Goal: Task Accomplishment & Management: Complete application form

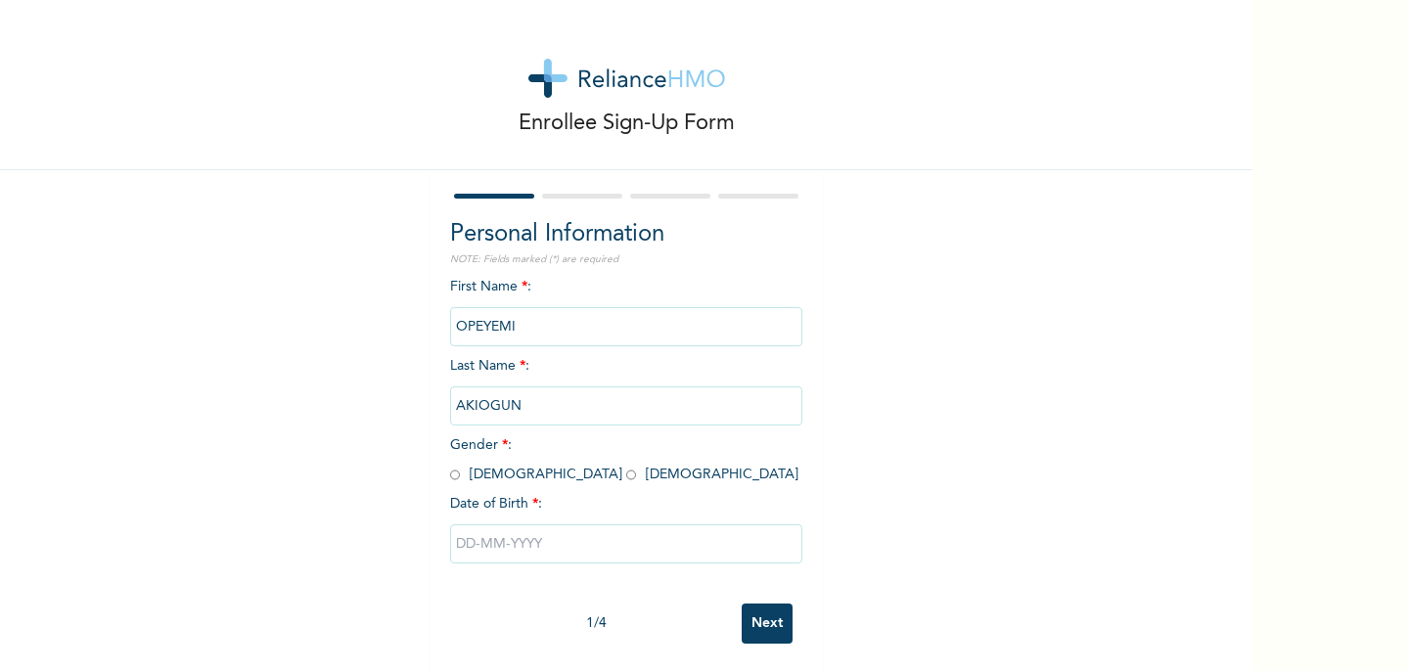
scroll to position [2, 0]
click at [456, 471] on input "radio" at bounding box center [455, 473] width 10 height 19
radio input "true"
click at [522, 544] on input "text" at bounding box center [626, 542] width 352 height 39
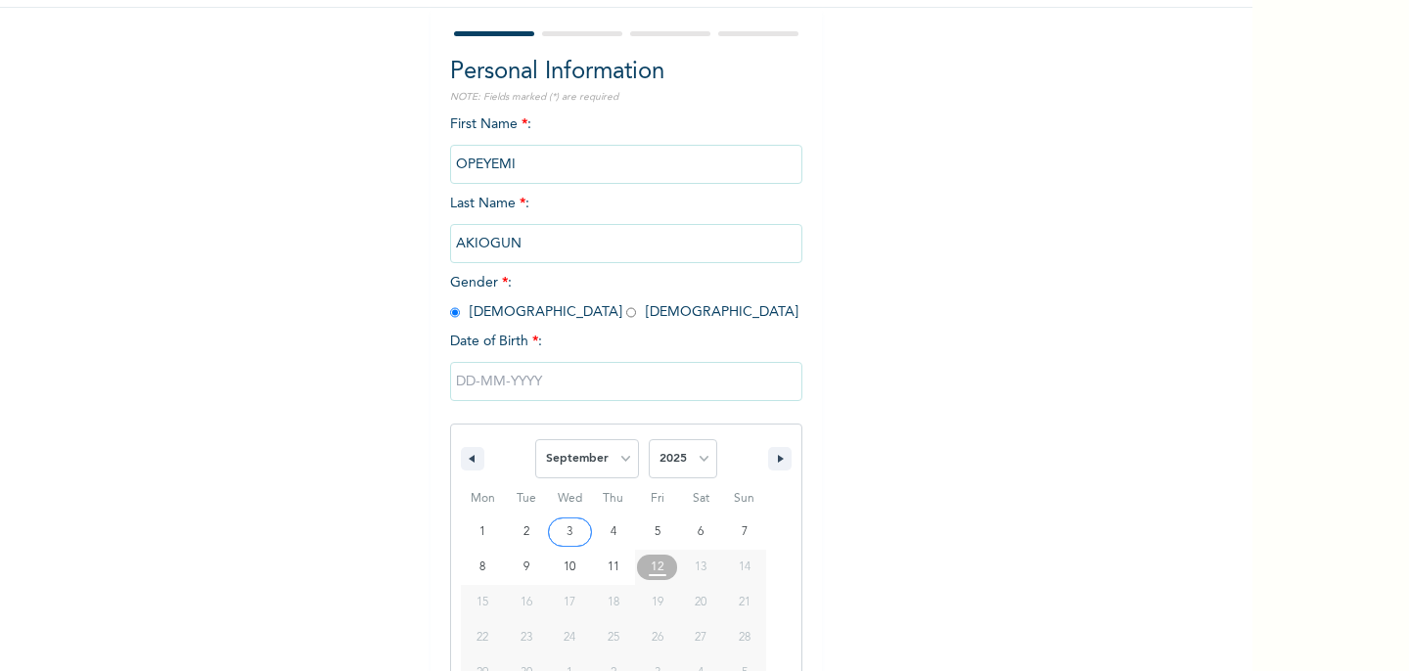
scroll to position [203, 0]
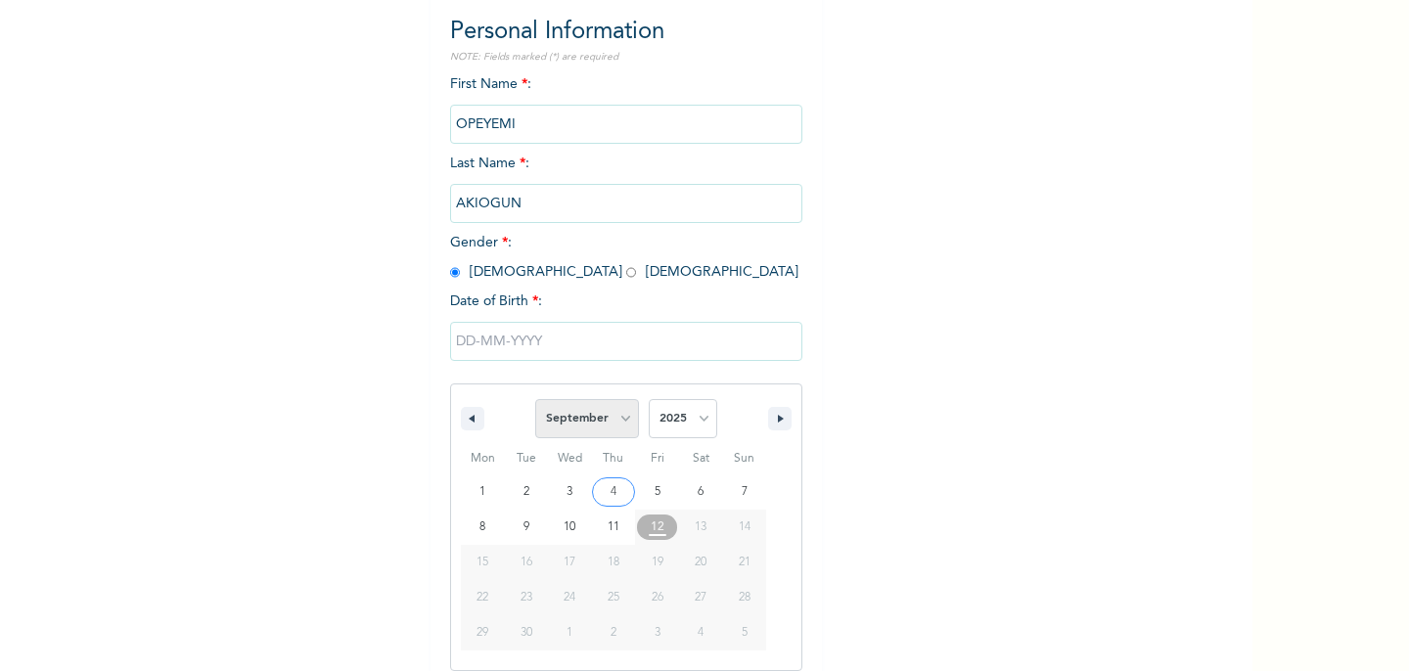
click at [572, 419] on select "January February March April May June July August September October November De…" at bounding box center [587, 418] width 104 height 39
click at [536, 399] on select "January February March April May June July August September October November De…" at bounding box center [587, 418] width 104 height 39
select select "8"
click at [675, 428] on select "2025 2024 2023 2022 2021 2020 2019 2018 2017 2016 2015 2014 2013 2012 2011 2010…" at bounding box center [683, 418] width 68 height 39
select select "1997"
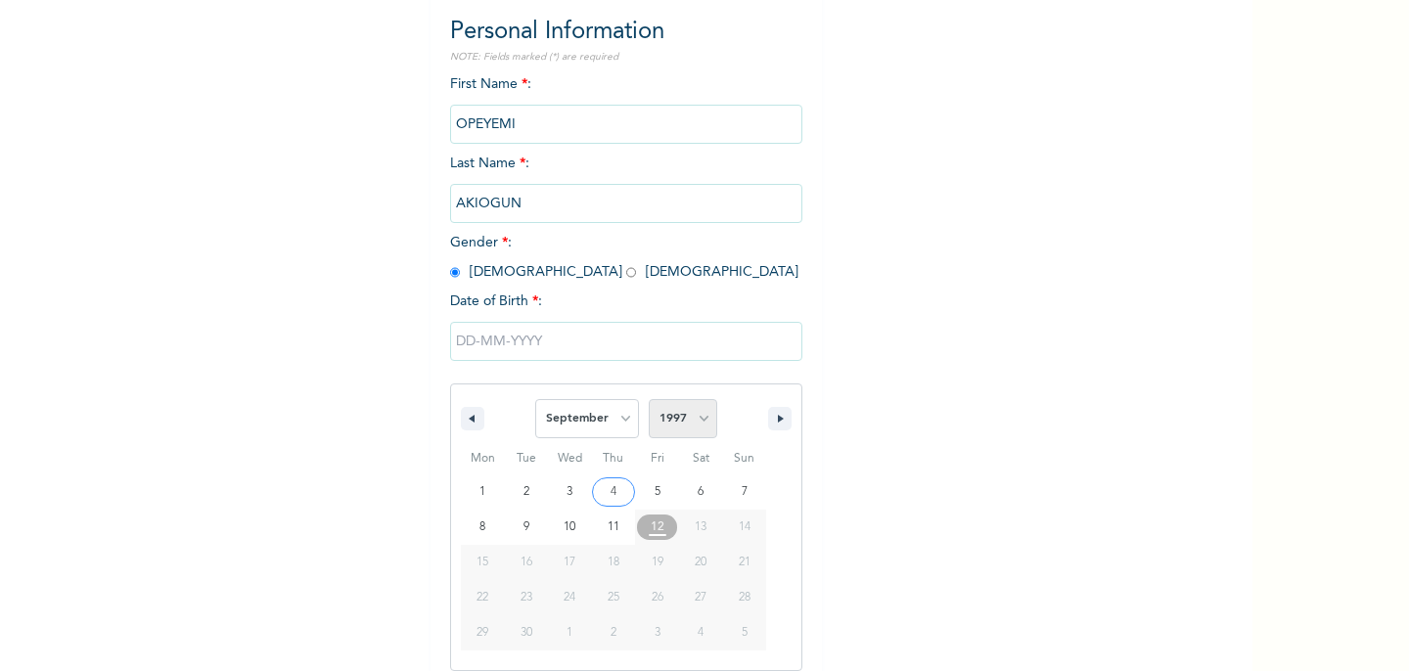
click at [649, 399] on select "2025 2024 2023 2022 2021 2020 2019 2018 2017 2016 2015 2014 2013 2012 2011 2010…" at bounding box center [683, 418] width 68 height 39
type input "[DATE]"
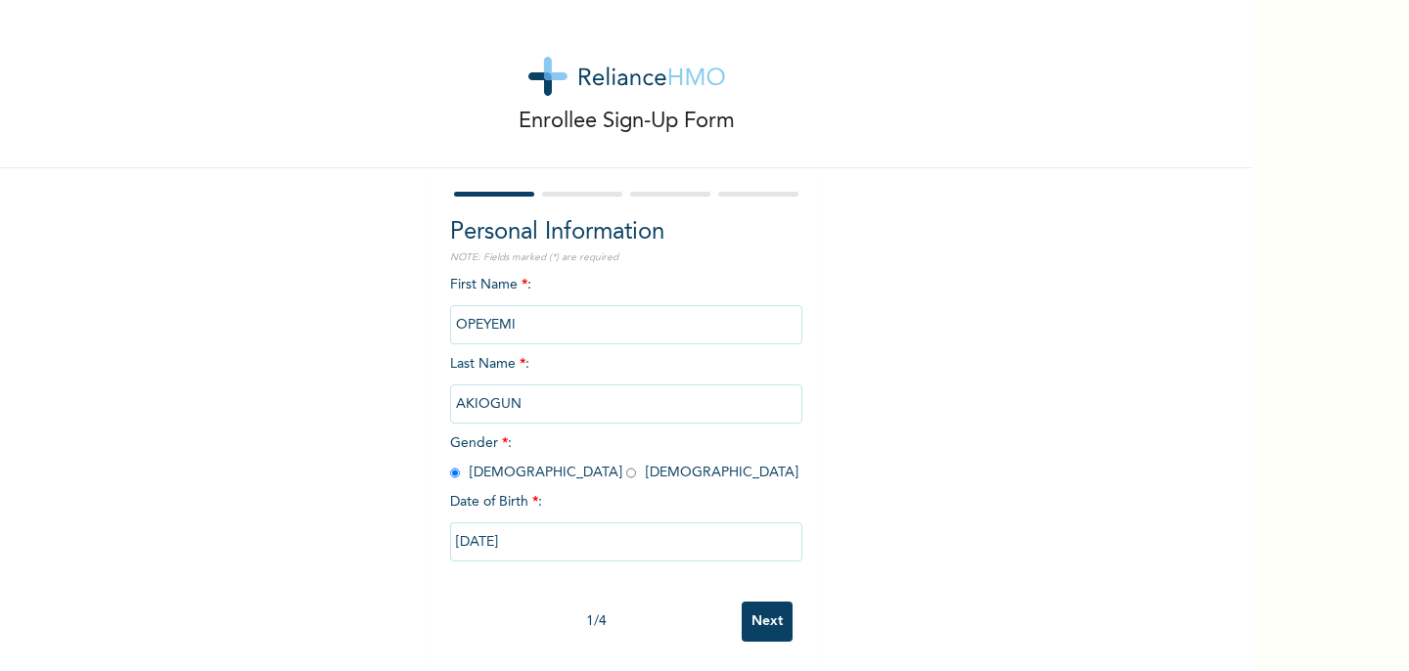
click at [762, 629] on input "Next" at bounding box center [767, 622] width 51 height 40
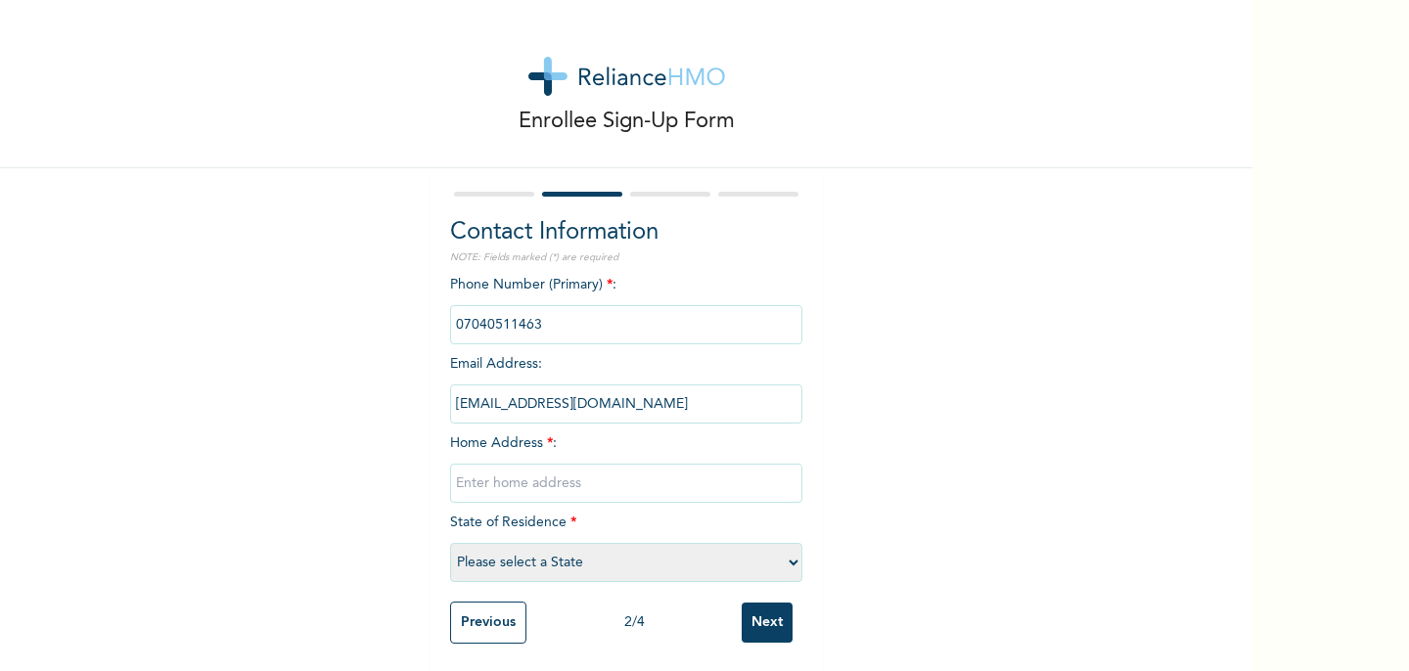
scroll to position [5, 0]
drag, startPoint x: 549, startPoint y: 324, endPoint x: 455, endPoint y: 324, distance: 93.9
click at [455, 324] on input "phone" at bounding box center [626, 322] width 352 height 39
click at [531, 315] on input "phone" at bounding box center [626, 322] width 352 height 39
click at [501, 186] on div at bounding box center [626, 192] width 352 height 13
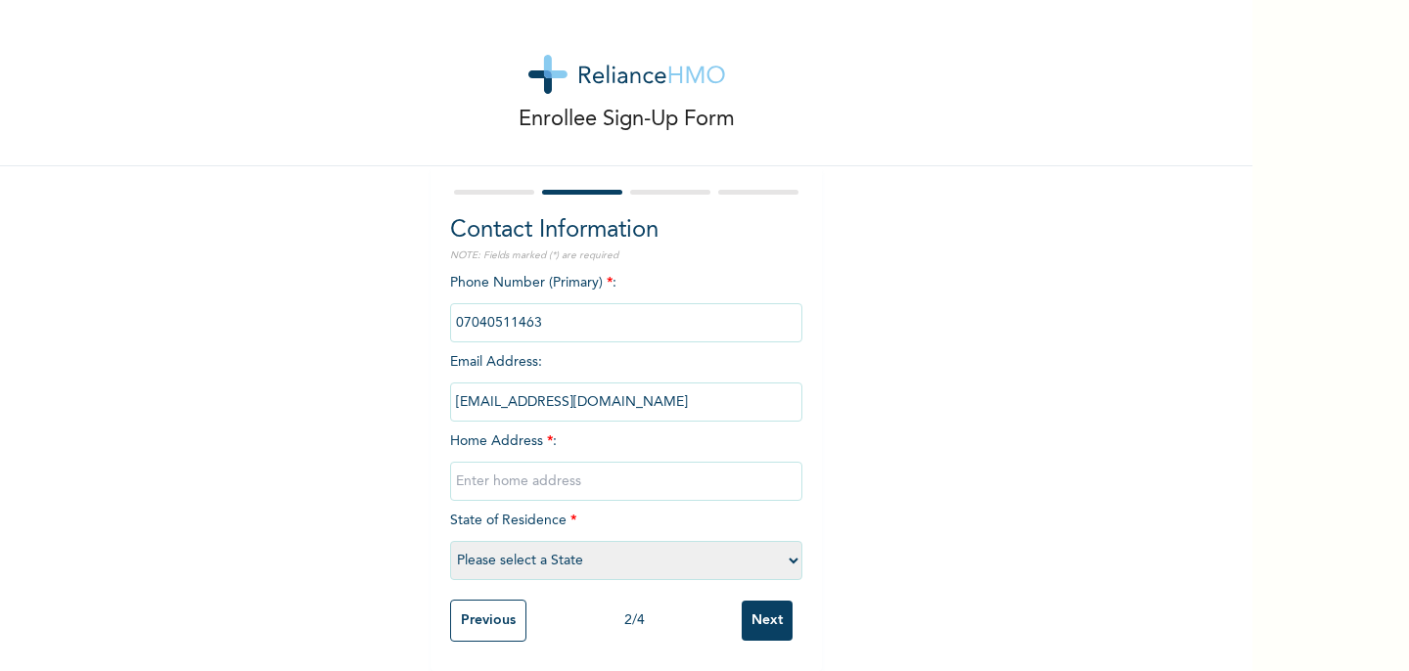
click at [486, 624] on input "Previous" at bounding box center [488, 621] width 76 height 42
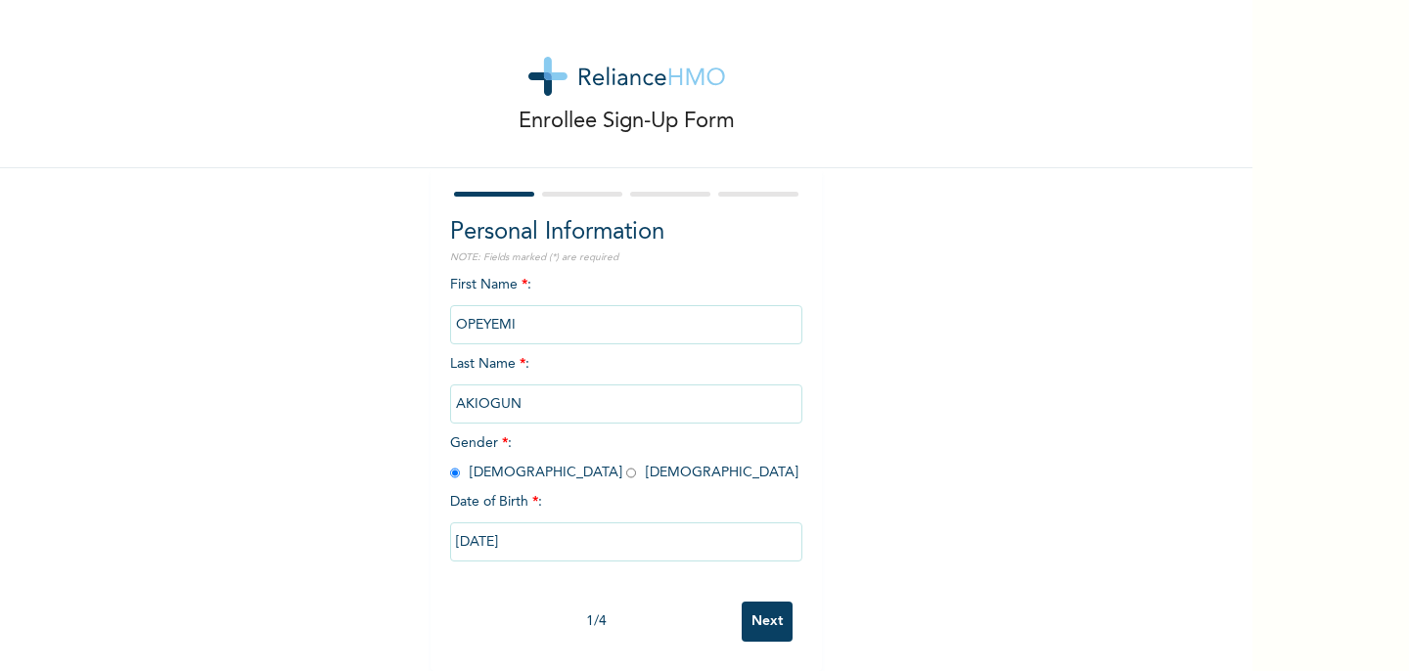
click at [771, 628] on input "Next" at bounding box center [767, 622] width 51 height 40
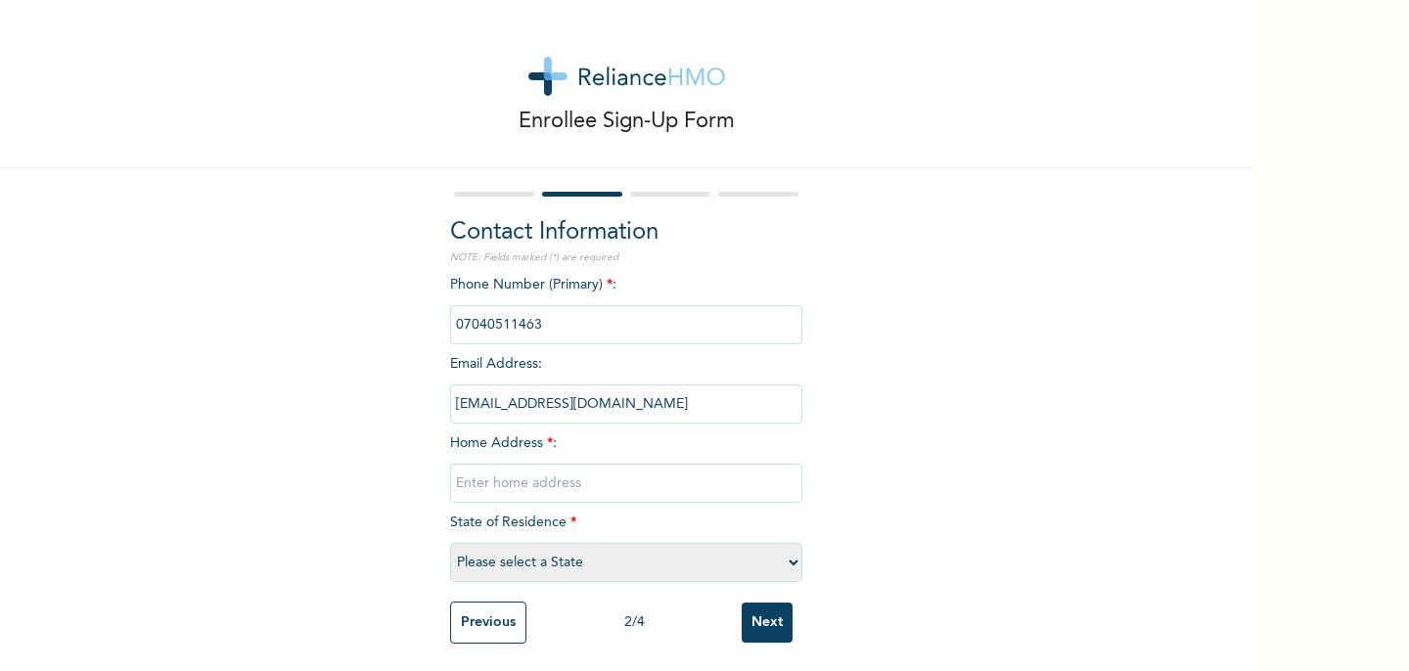
click at [548, 483] on input "text" at bounding box center [626, 483] width 352 height 39
type input "Plot R215 MULBERRY LANE"
select select "25"
click at [759, 620] on input "Next" at bounding box center [767, 623] width 51 height 40
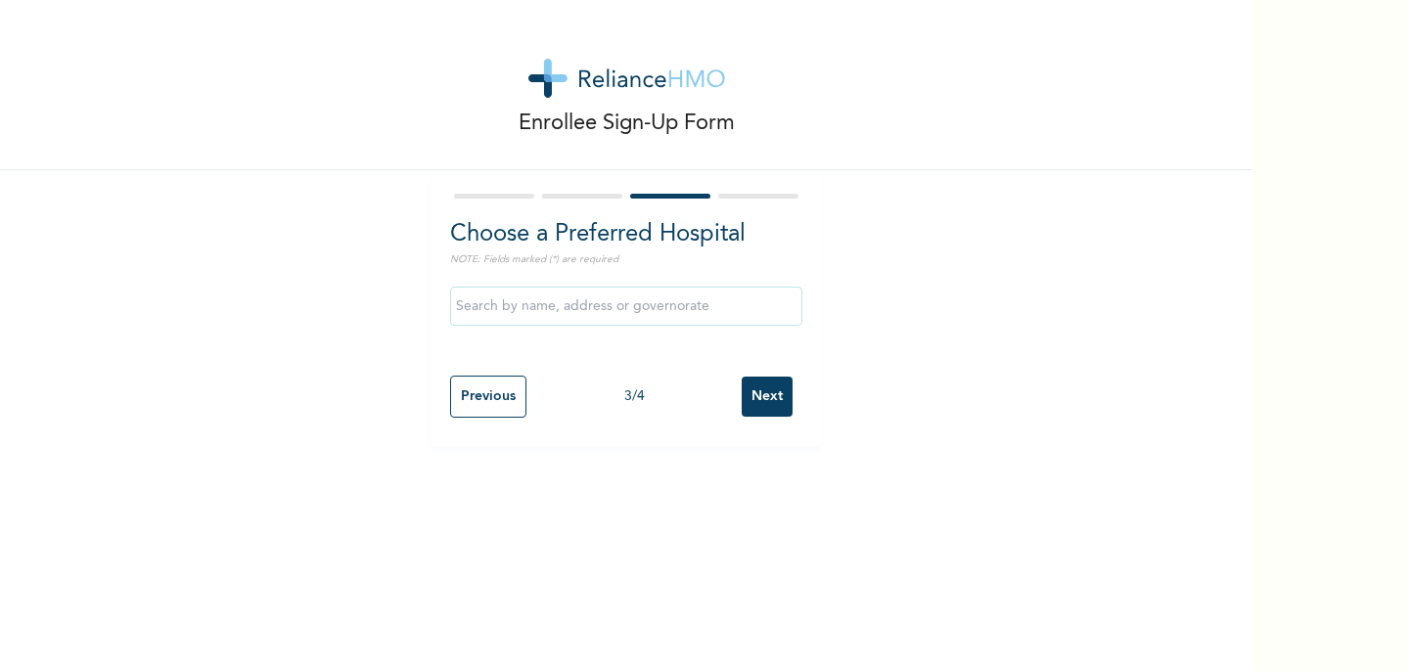
scroll to position [0, 0]
click at [633, 308] on input "text" at bounding box center [626, 306] width 352 height 39
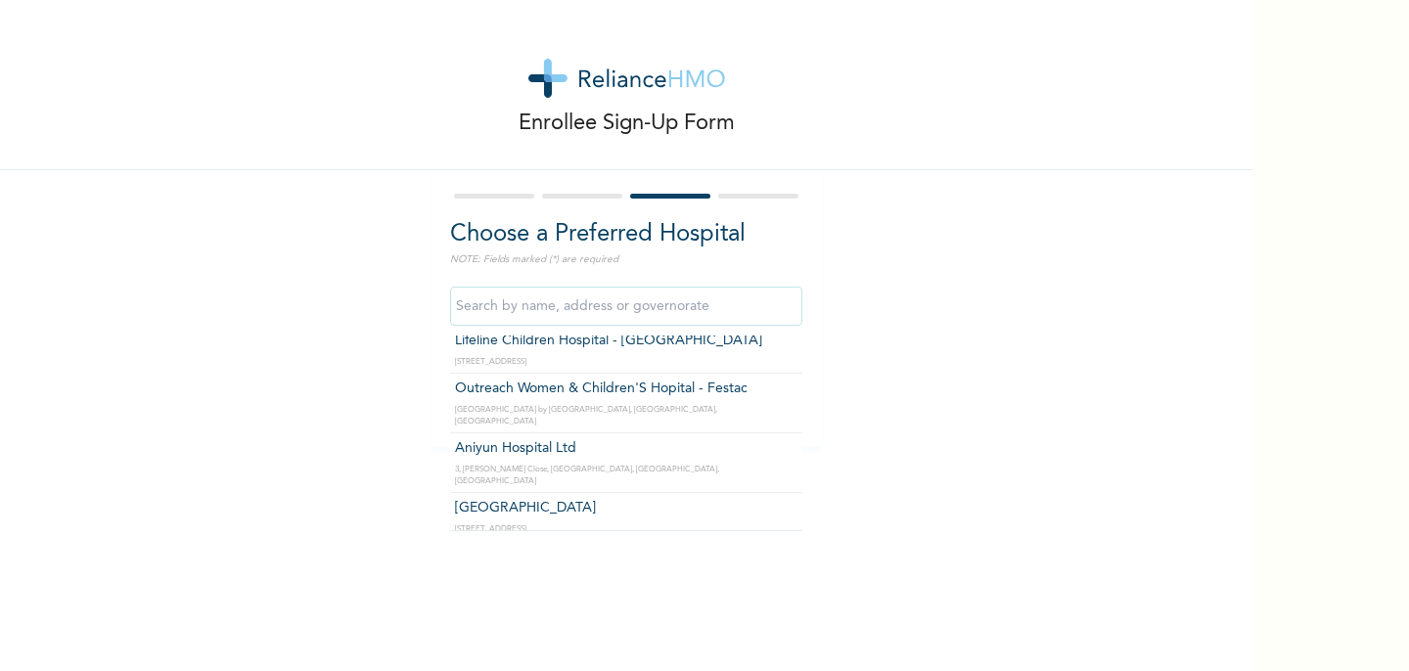
scroll to position [489, 0]
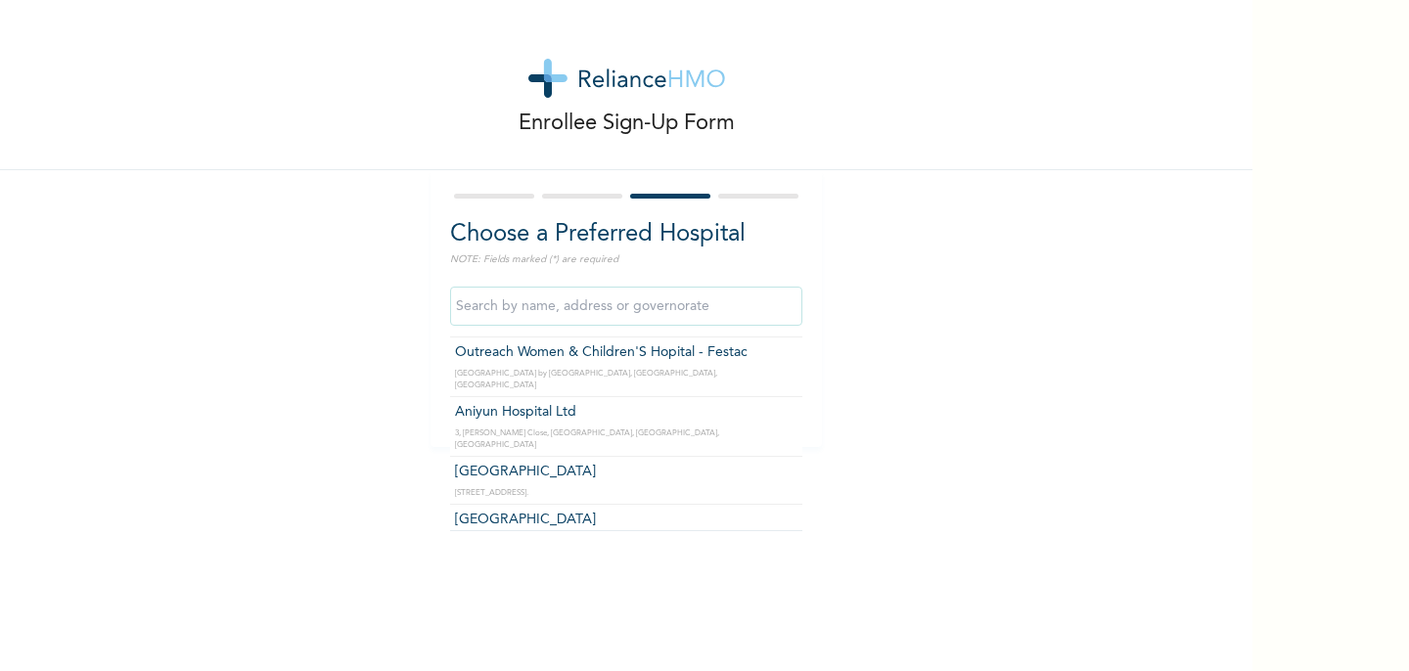
click at [877, 391] on div "Enrollee Sign-Up Form Choose a Preferred Hospital NOTE: Fields marked (*) are r…" at bounding box center [626, 223] width 1252 height 447
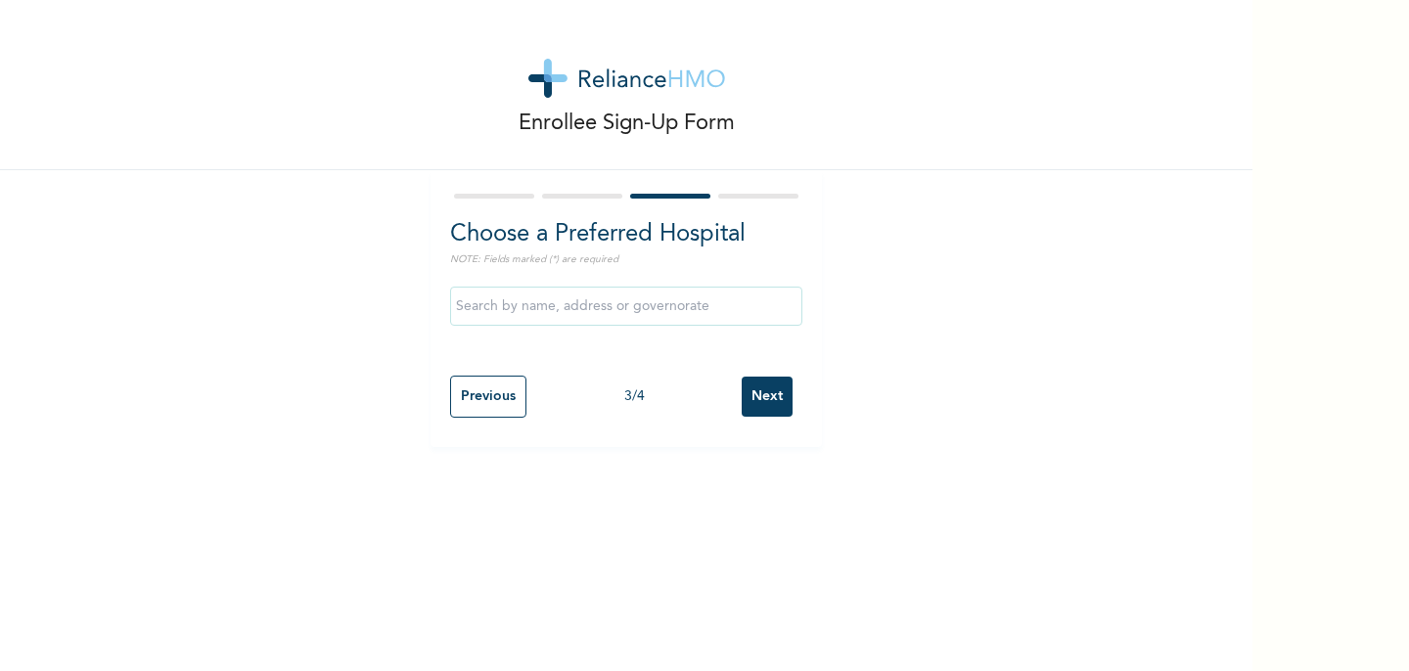
click at [477, 397] on input "Previous" at bounding box center [488, 397] width 76 height 42
select select "25"
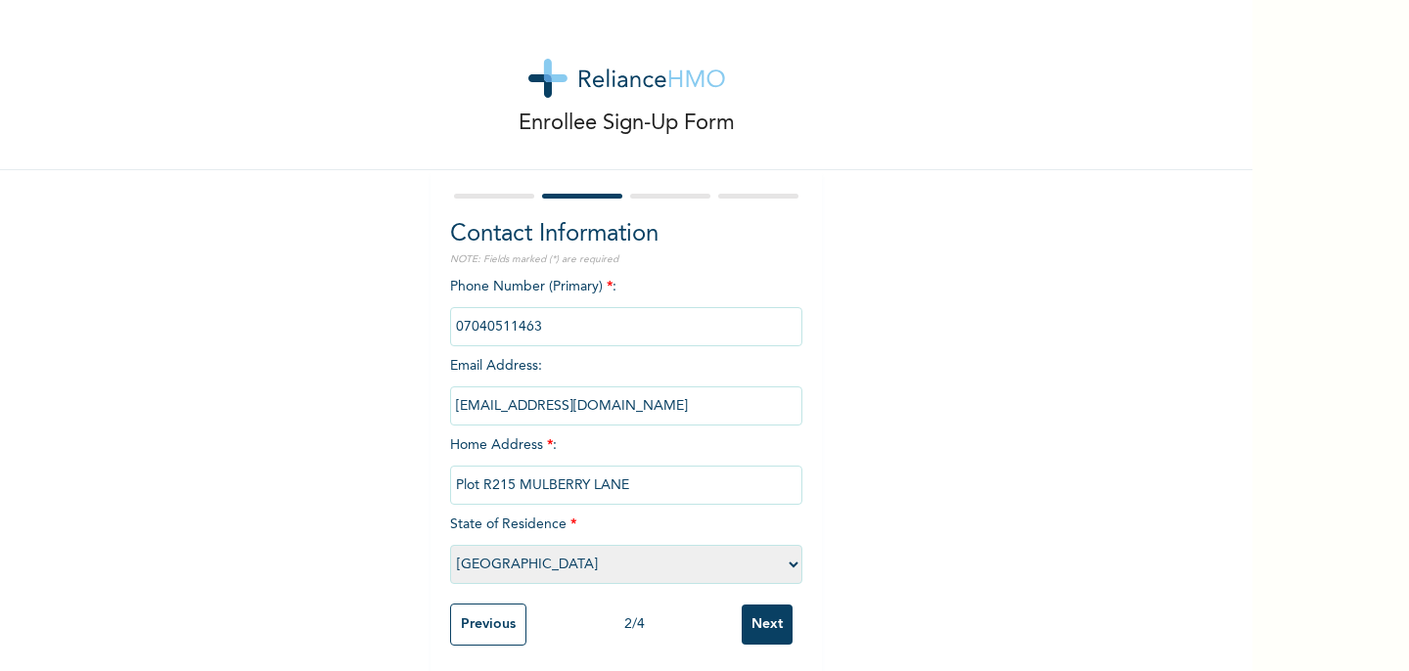
click at [639, 491] on input "Plot R215 MULBERRY LANE" at bounding box center [626, 485] width 352 height 39
type input "P"
type input "Cooperative villa, [GEOGRAPHIC_DATA], [GEOGRAPHIC_DATA]"
click at [760, 631] on input "Next" at bounding box center [767, 625] width 51 height 40
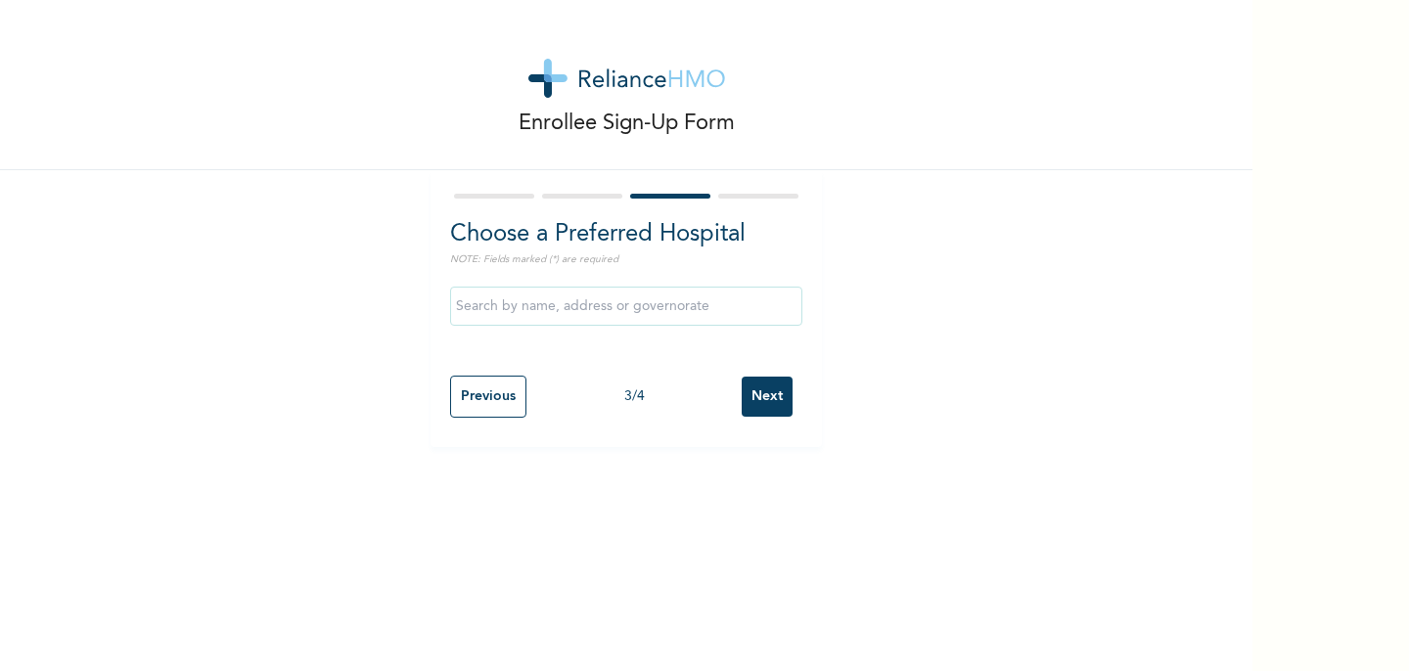
click at [680, 316] on input "text" at bounding box center [626, 306] width 352 height 39
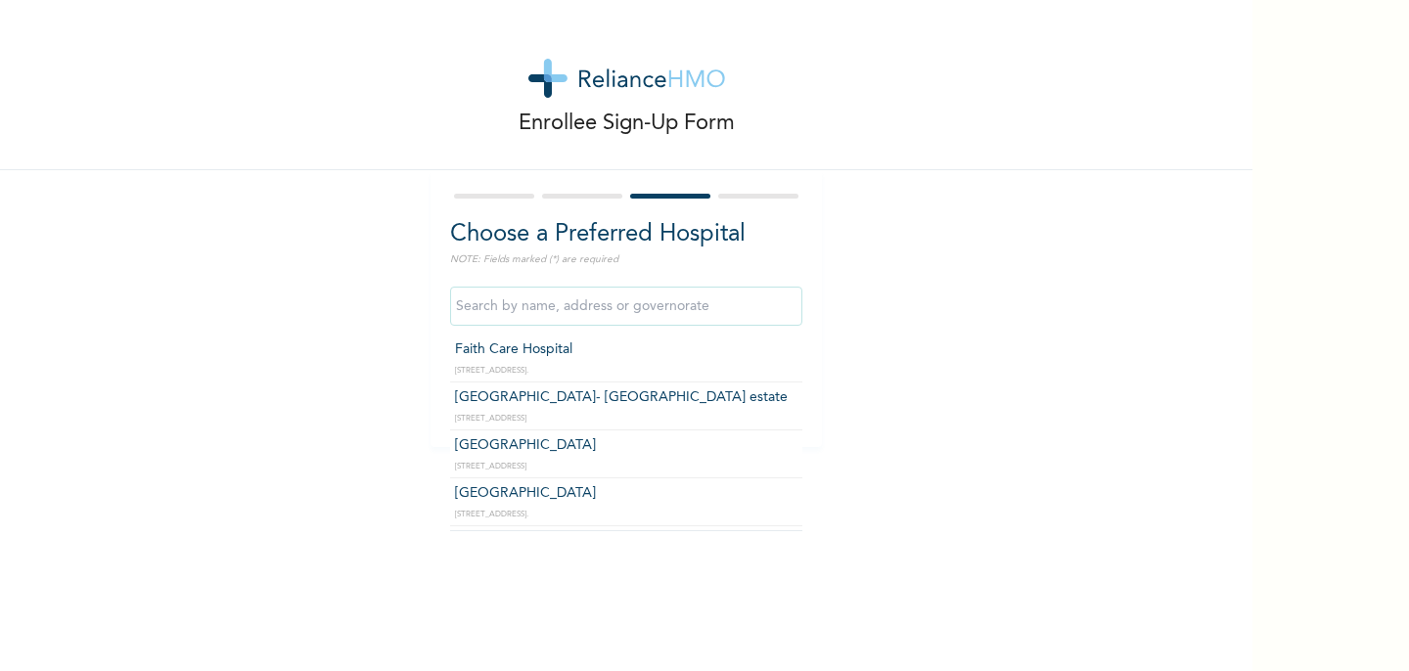
scroll to position [864, 0]
click at [549, 308] on input "text" at bounding box center [626, 306] width 352 height 39
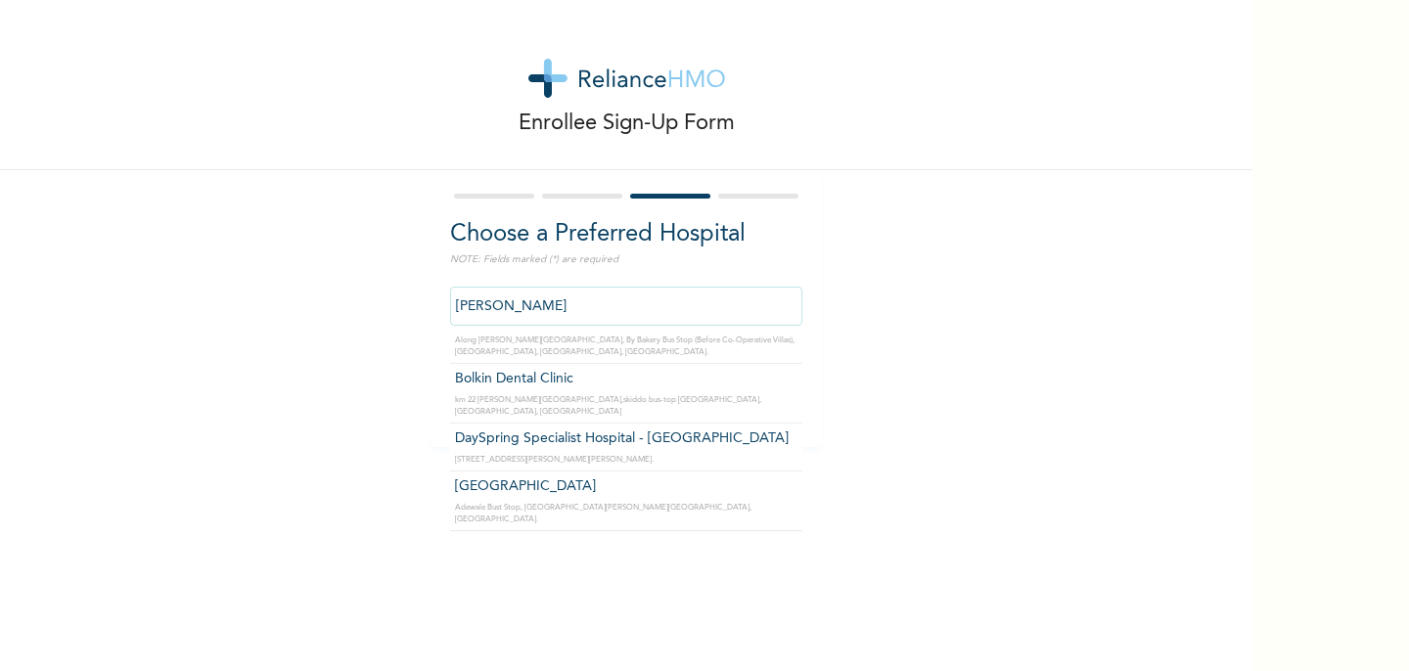
scroll to position [0, 0]
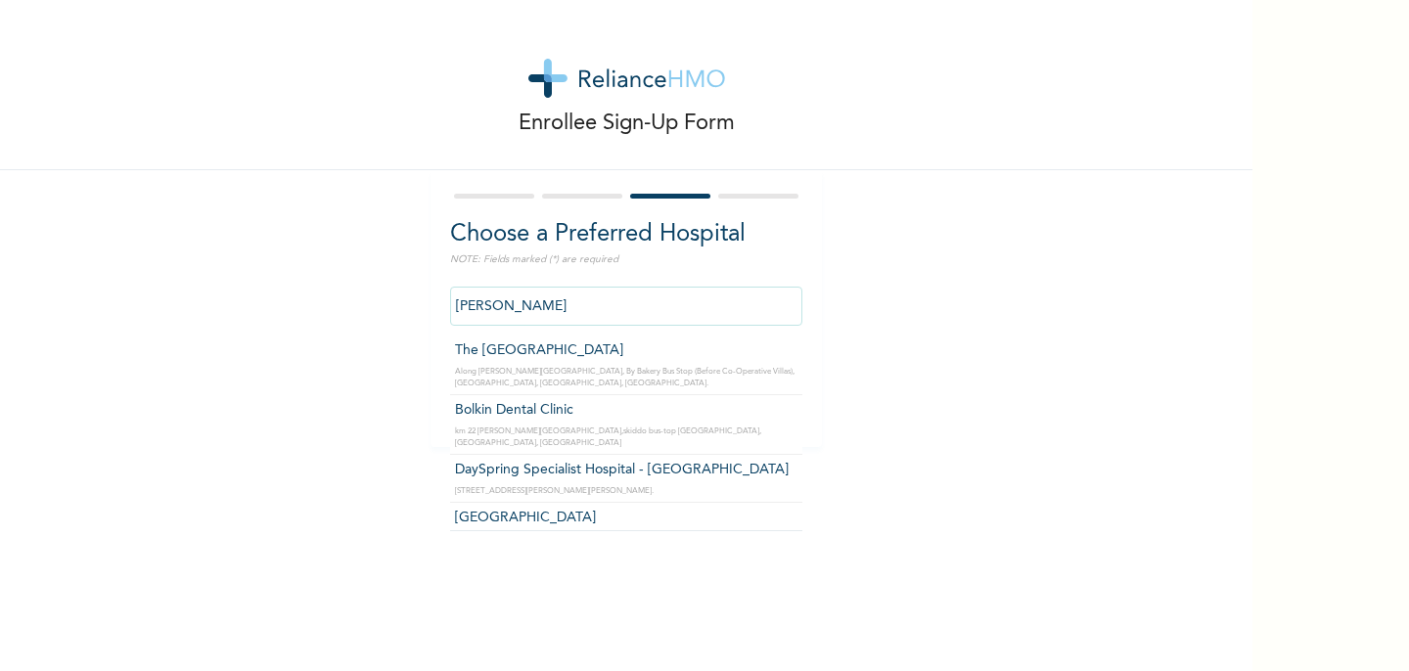
type input "[GEOGRAPHIC_DATA]"
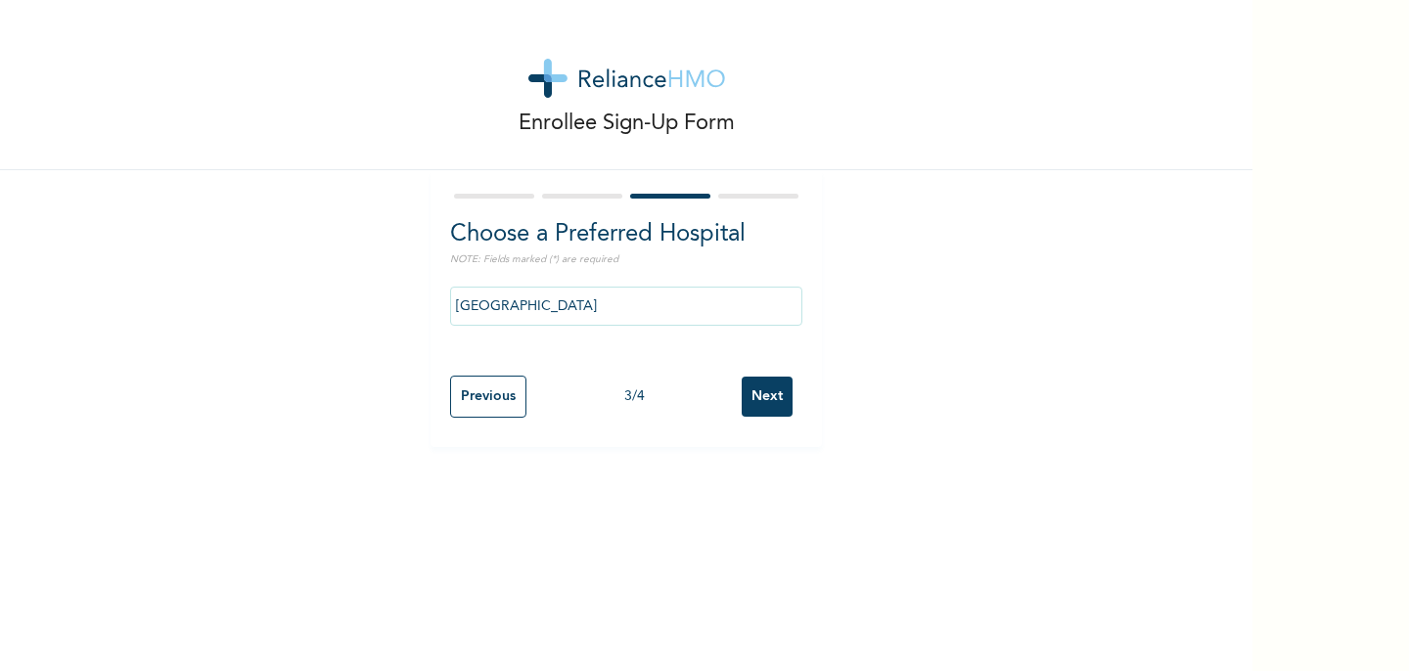
click at [763, 390] on input "Next" at bounding box center [767, 397] width 51 height 40
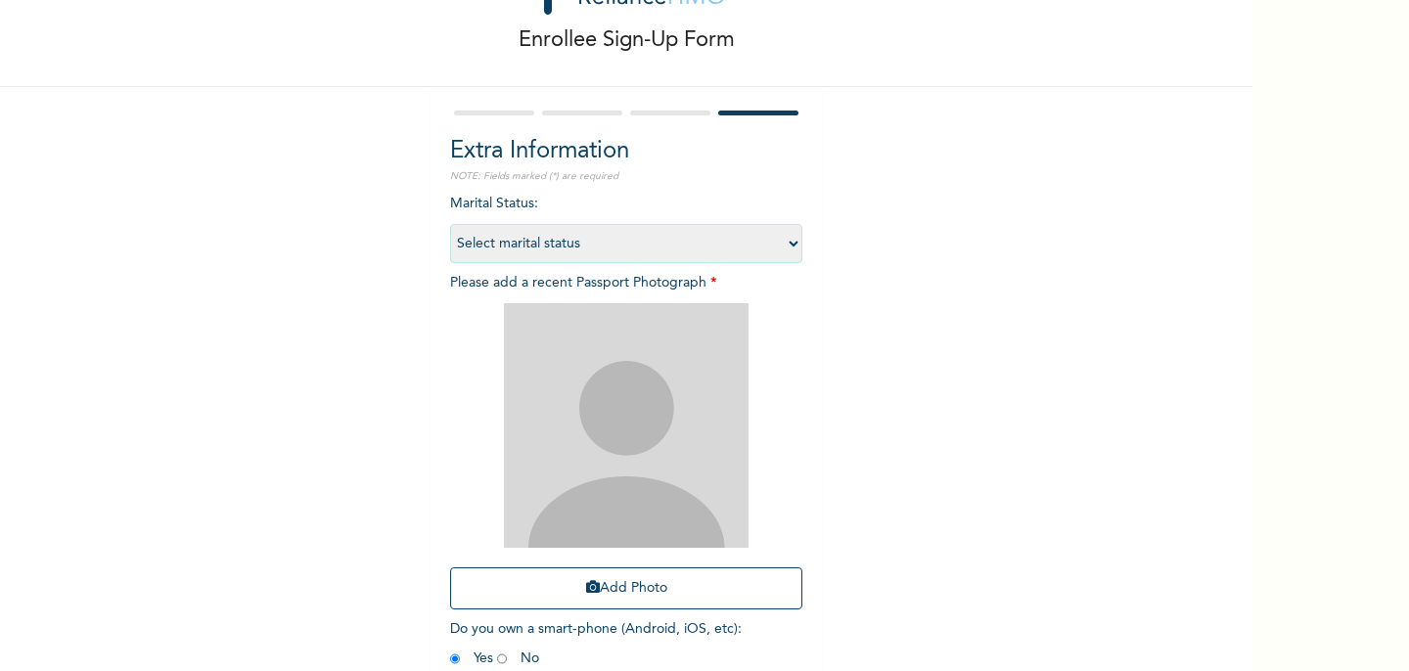
scroll to position [90, 0]
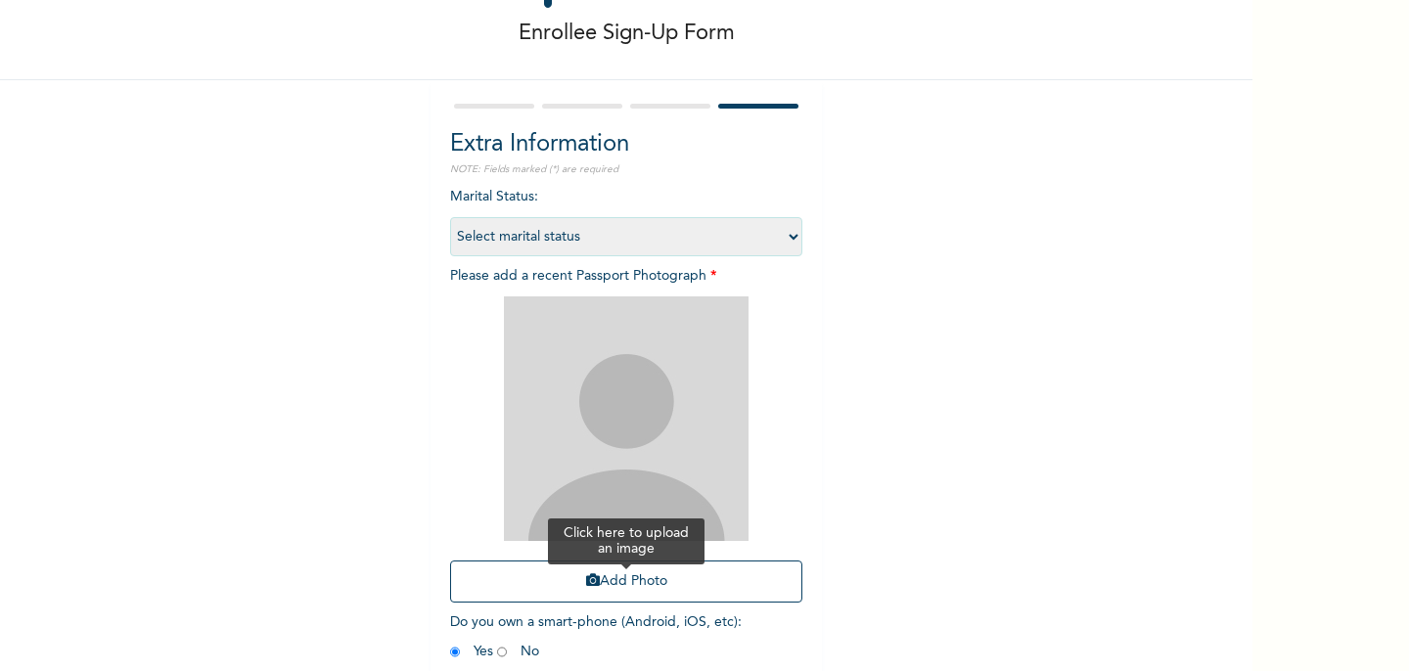
click at [633, 580] on button "Add Photo" at bounding box center [626, 582] width 352 height 42
click at [581, 254] on select "Select marital status [DEMOGRAPHIC_DATA] Married [DEMOGRAPHIC_DATA] Widow/[DEMO…" at bounding box center [626, 236] width 352 height 39
select select "1"
click at [450, 217] on select "Select marital status [DEMOGRAPHIC_DATA] Married [DEMOGRAPHIC_DATA] Widow/[DEMO…" at bounding box center [626, 236] width 352 height 39
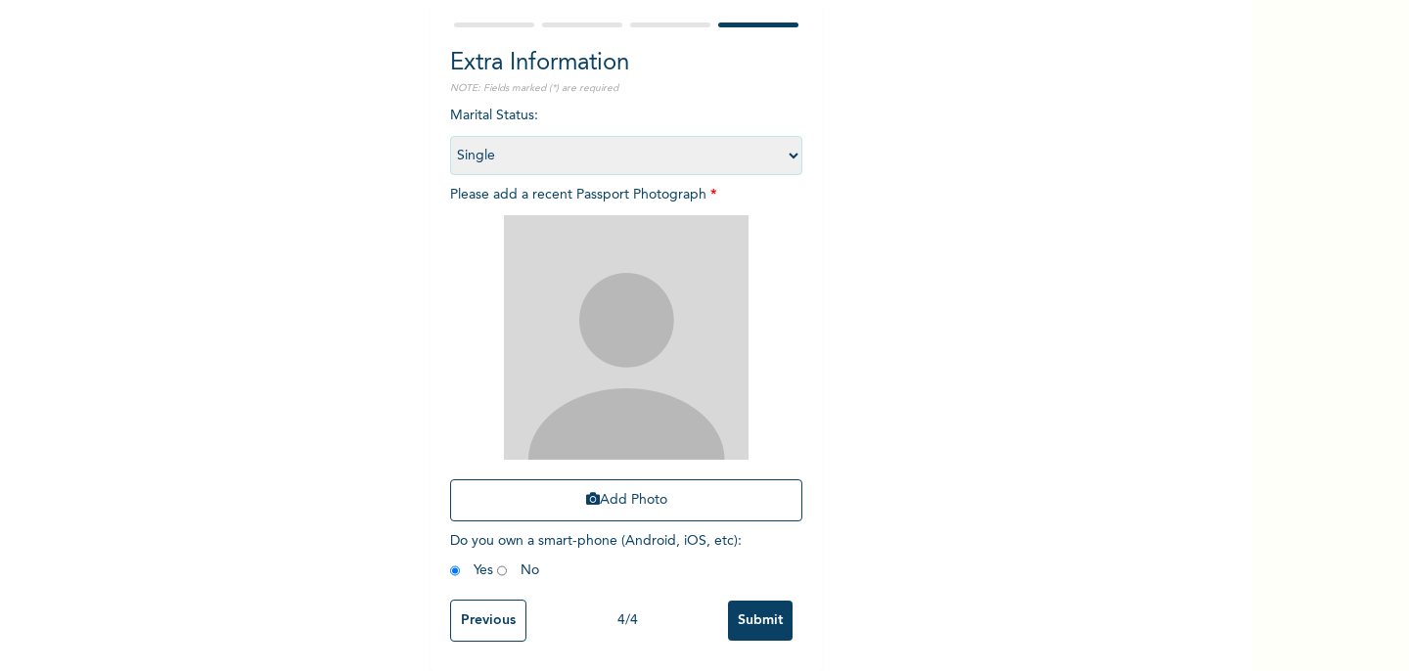
click at [738, 617] on input "Submit" at bounding box center [760, 621] width 65 height 40
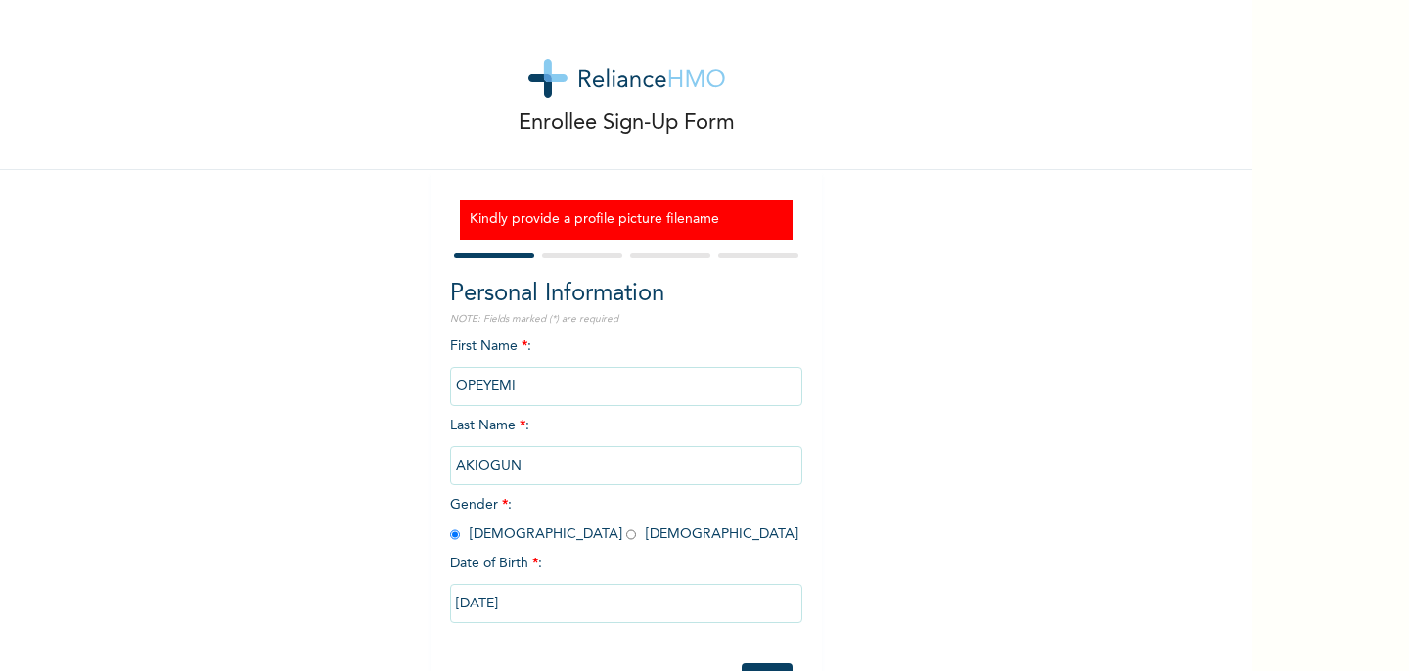
scroll to position [62, 0]
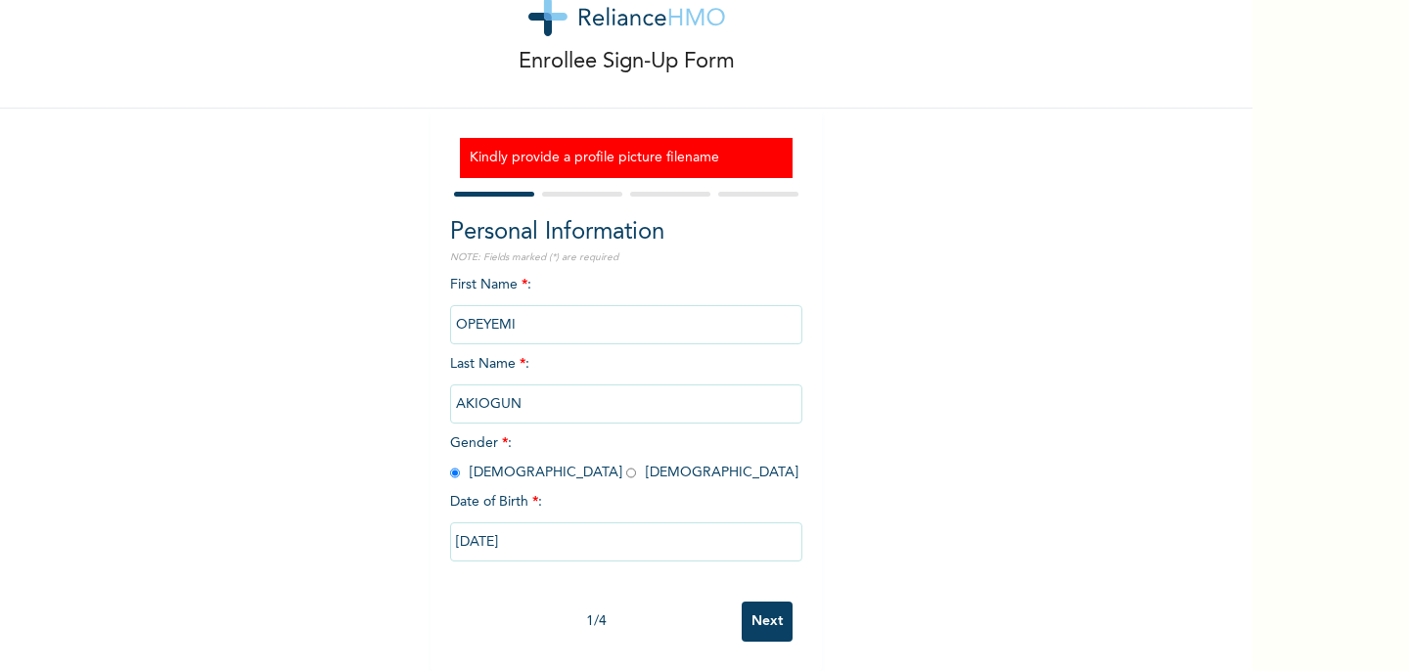
click at [773, 617] on input "Next" at bounding box center [767, 622] width 51 height 40
select select "25"
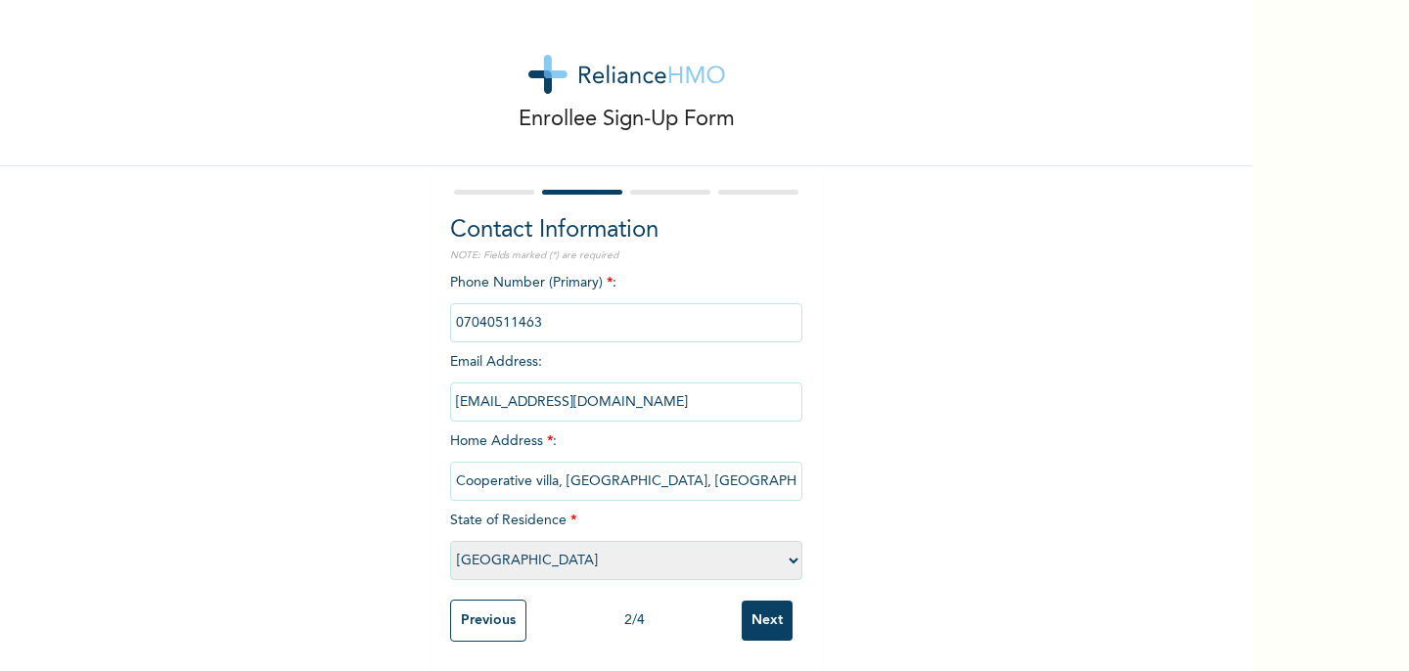
scroll to position [5, 0]
click at [773, 617] on input "Next" at bounding box center [767, 621] width 51 height 40
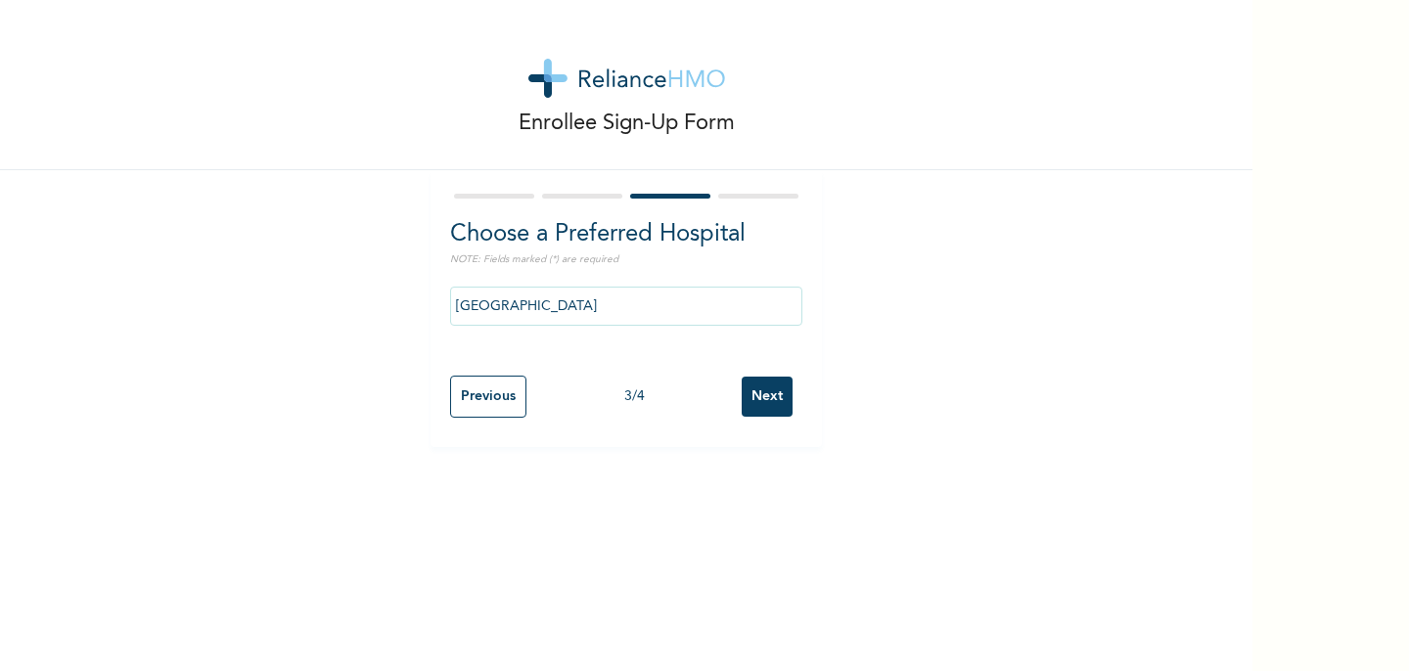
click at [773, 617] on div "Enrollee Sign-Up Form Choose a Preferred Hospital NOTE: Fields marked (*) are r…" at bounding box center [626, 335] width 1252 height 671
click at [750, 397] on input "Next" at bounding box center [767, 397] width 51 height 40
select select "1"
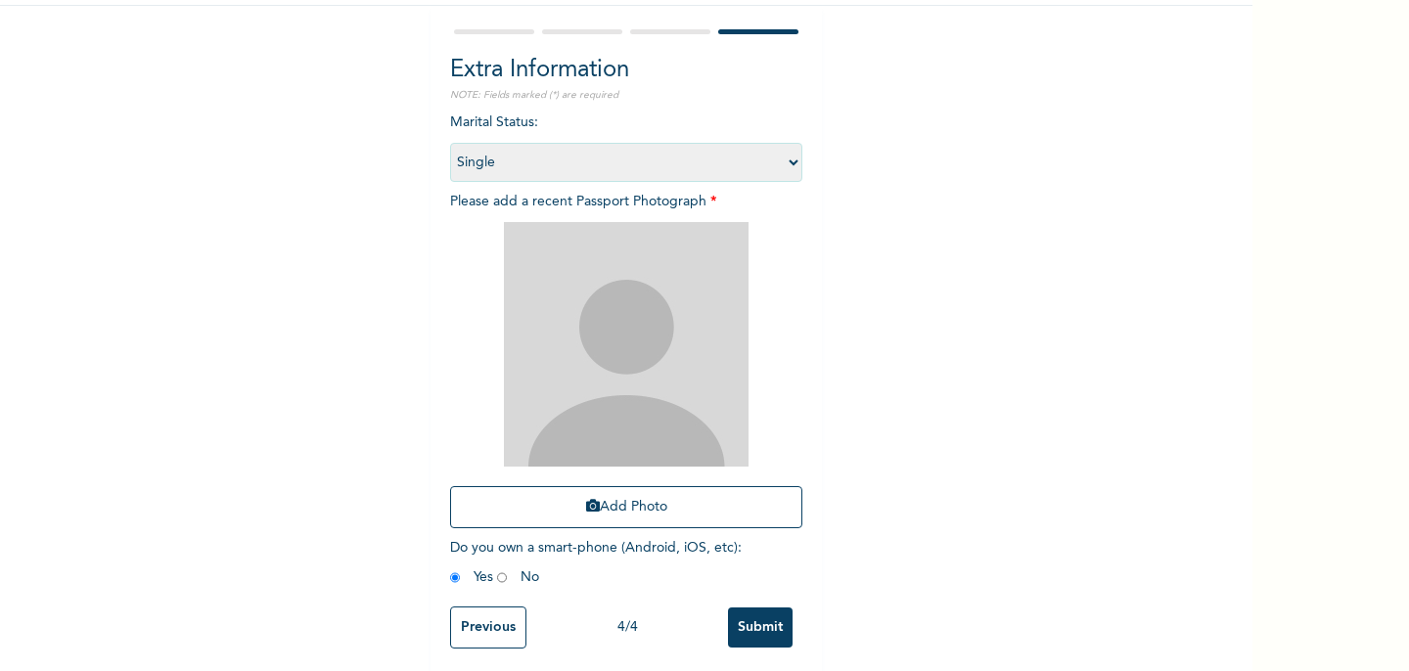
scroll to position [173, 0]
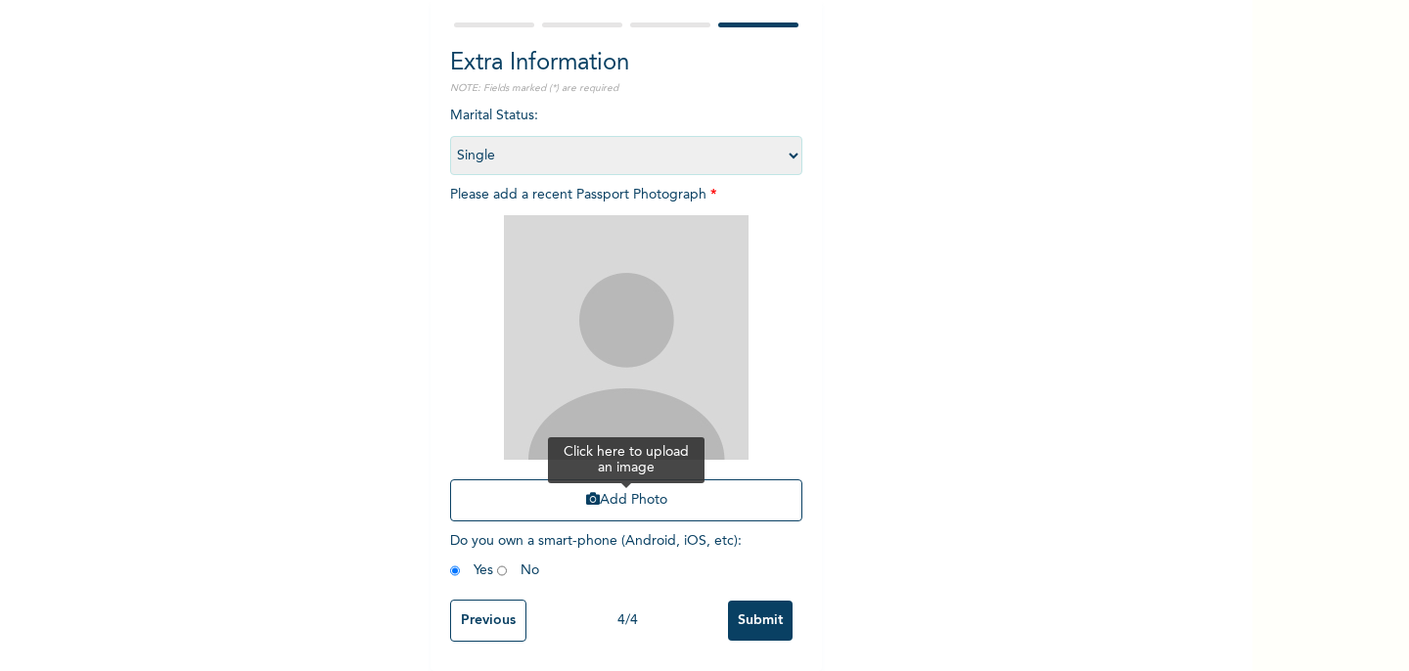
click at [612, 487] on button "Add Photo" at bounding box center [626, 500] width 352 height 42
click at [660, 476] on div "Add Photo" at bounding box center [626, 368] width 352 height 326
click at [657, 495] on button "Add Photo" at bounding box center [626, 500] width 352 height 42
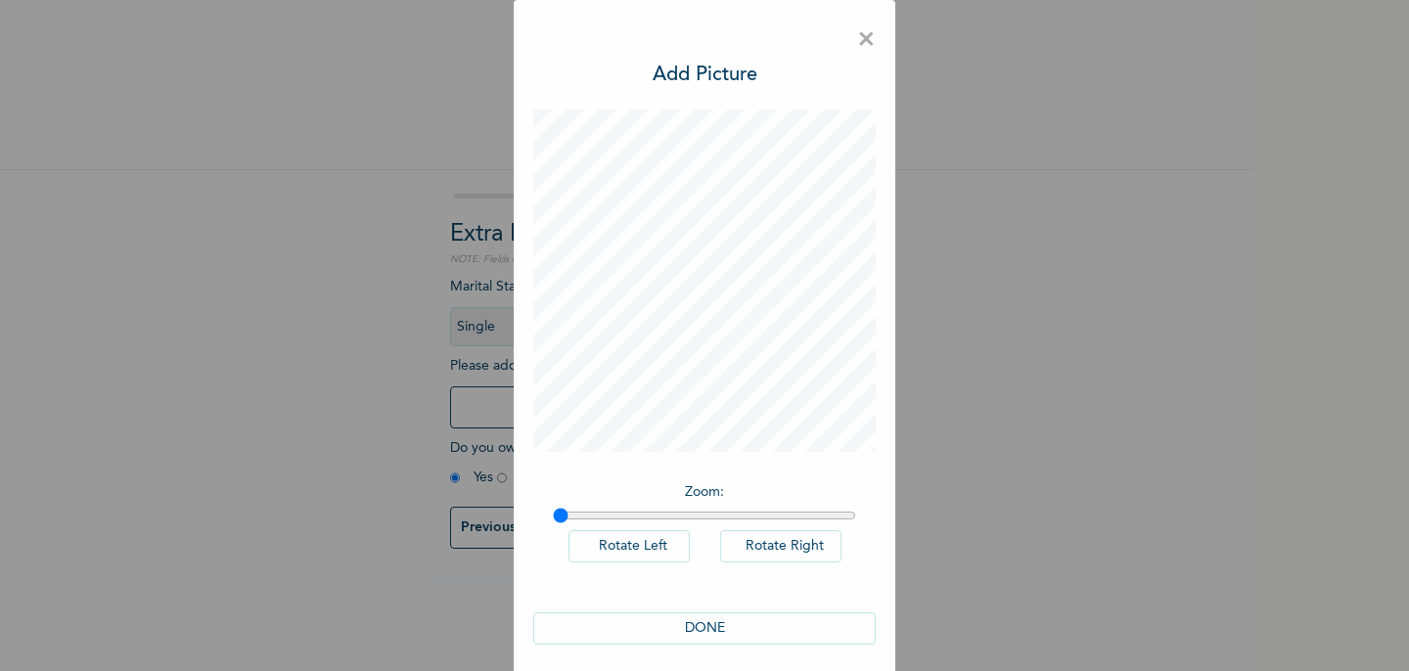
scroll to position [0, 0]
drag, startPoint x: 559, startPoint y: 515, endPoint x: 664, endPoint y: 511, distance: 105.8
type input "1.36"
click at [664, 511] on input "range" at bounding box center [704, 516] width 303 height 16
drag, startPoint x: 708, startPoint y: 627, endPoint x: 722, endPoint y: 627, distance: 13.7
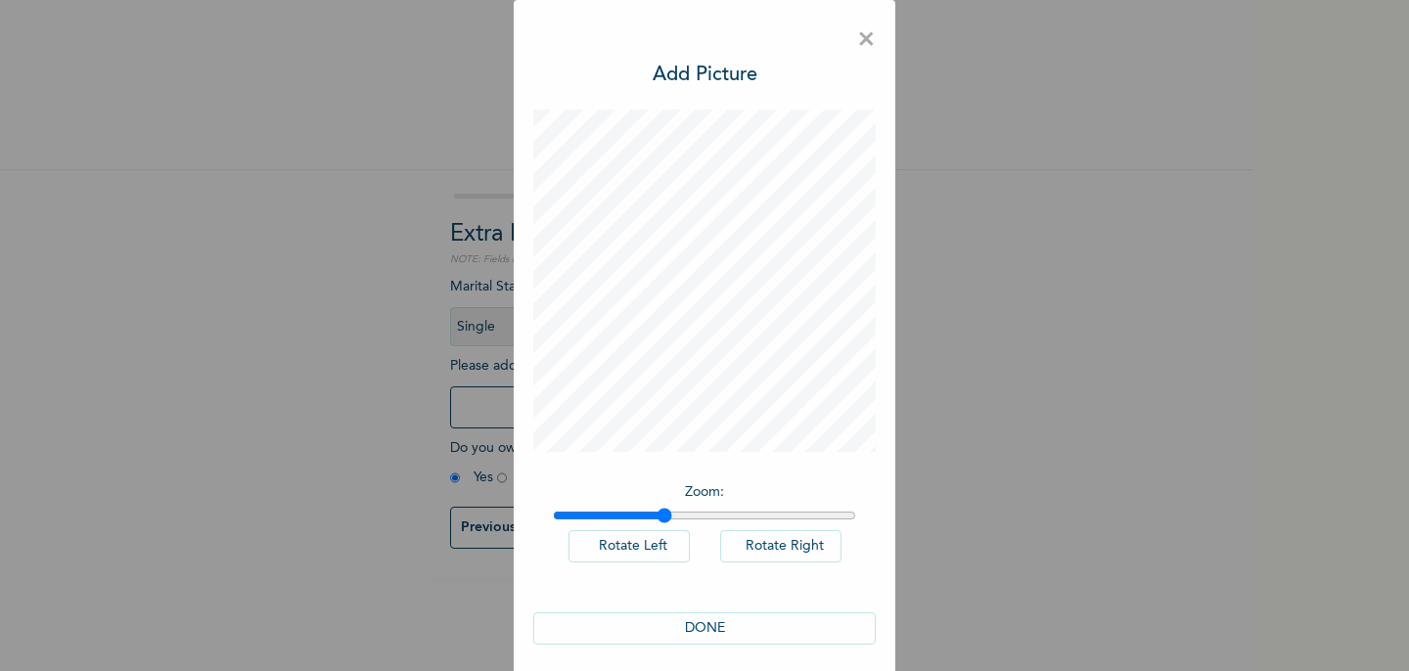
click at [722, 627] on button "DONE" at bounding box center [704, 629] width 342 height 32
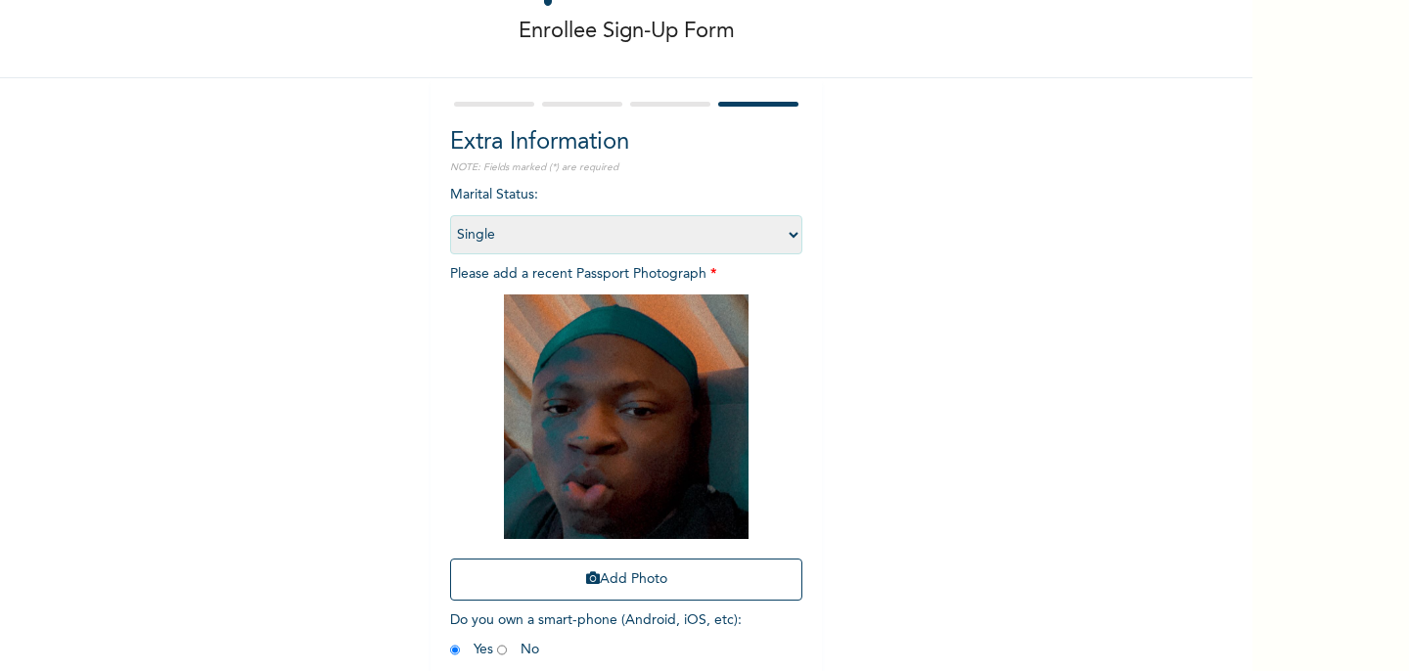
scroll to position [173, 0]
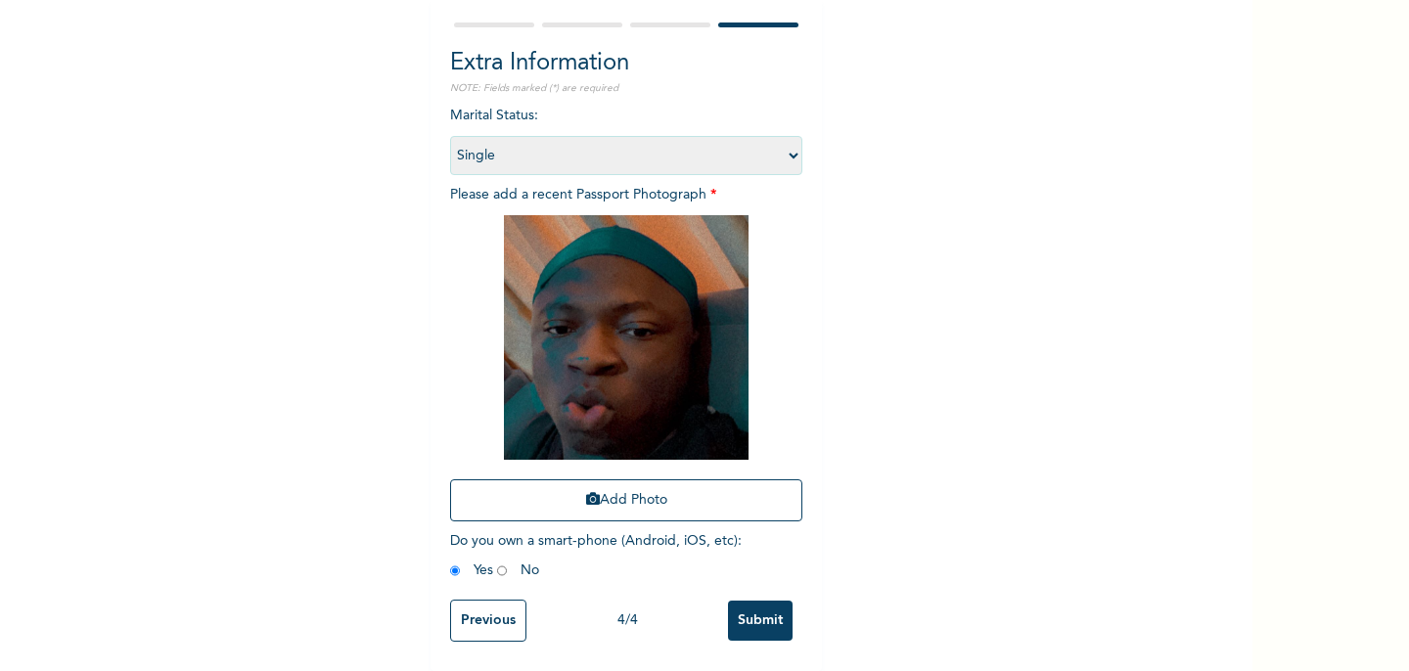
click at [751, 620] on input "Submit" at bounding box center [760, 621] width 65 height 40
